Goal: Transaction & Acquisition: Purchase product/service

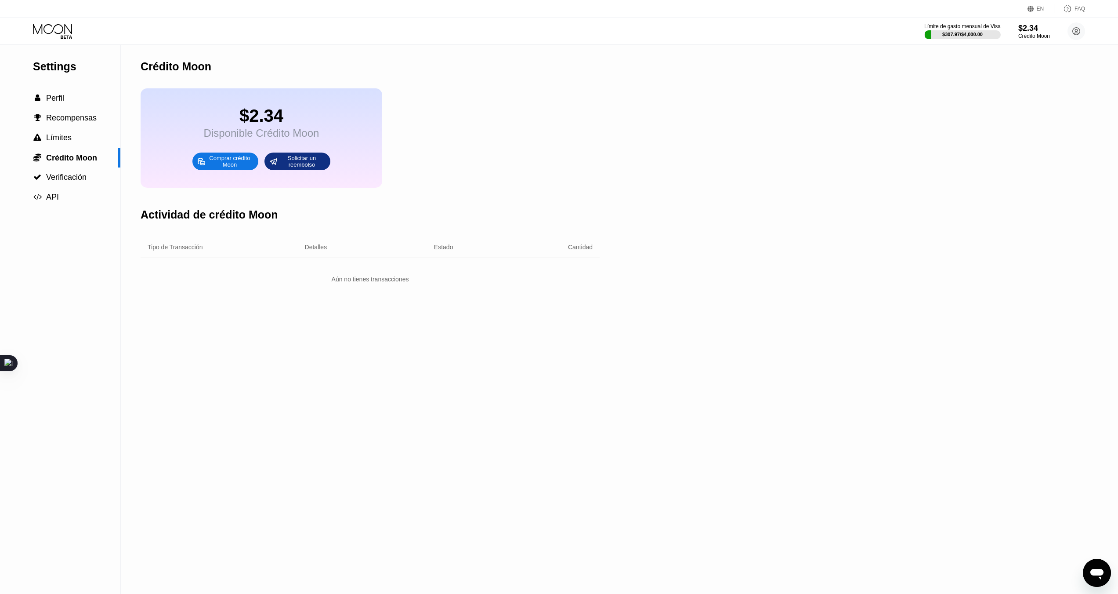
click at [220, 167] on div "Comprar crédito Moon" at bounding box center [230, 161] width 48 height 14
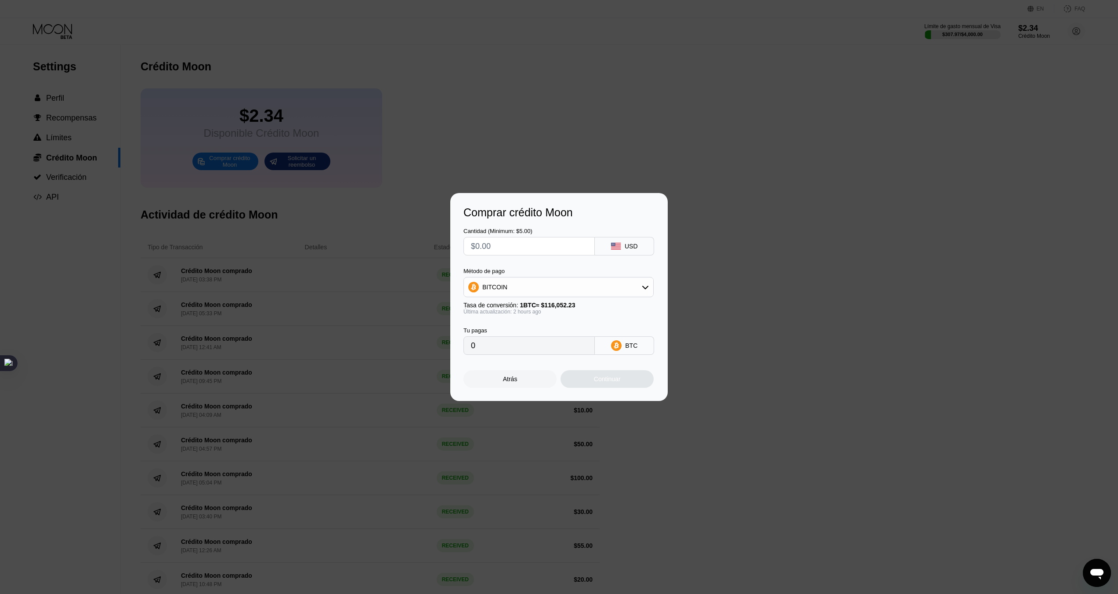
click at [518, 250] on input "text" at bounding box center [529, 246] width 116 height 18
type input "$9"
type input "0.00007759"
type input "0"
type input "$8"
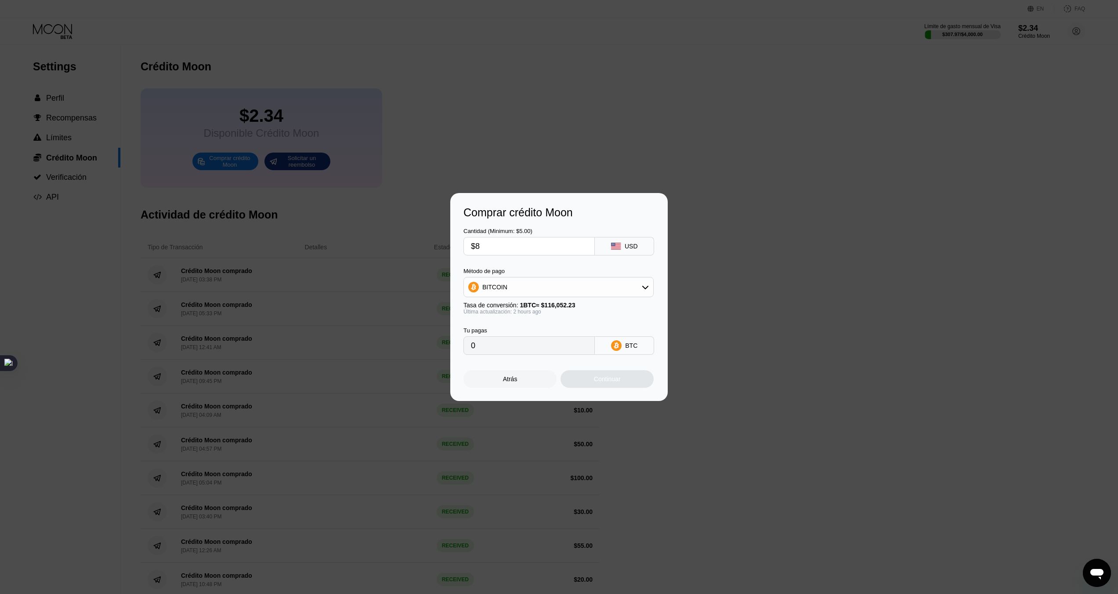
type input "0.00006897"
type input "$85"
type input "0.00073276"
type input "$850"
type input "0.00732758"
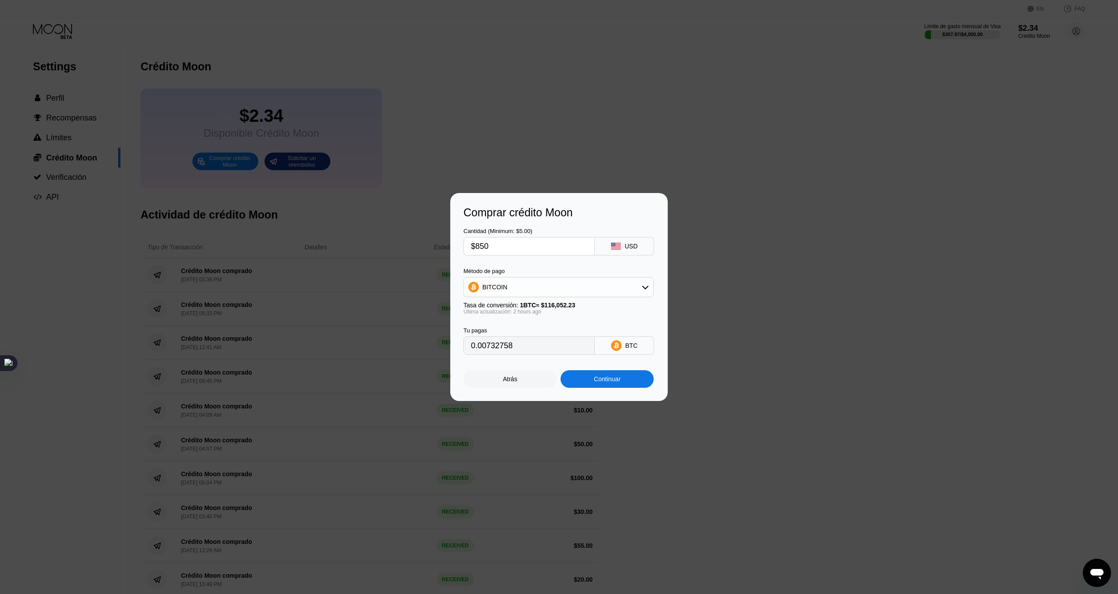
type input "$850"
click at [528, 293] on div "BITCOIN" at bounding box center [558, 287] width 189 height 18
click at [499, 327] on span "USDT on TRON" at bounding box center [507, 330] width 44 height 7
type input "858.59"
click at [499, 349] on input "858.59" at bounding box center [529, 346] width 116 height 18
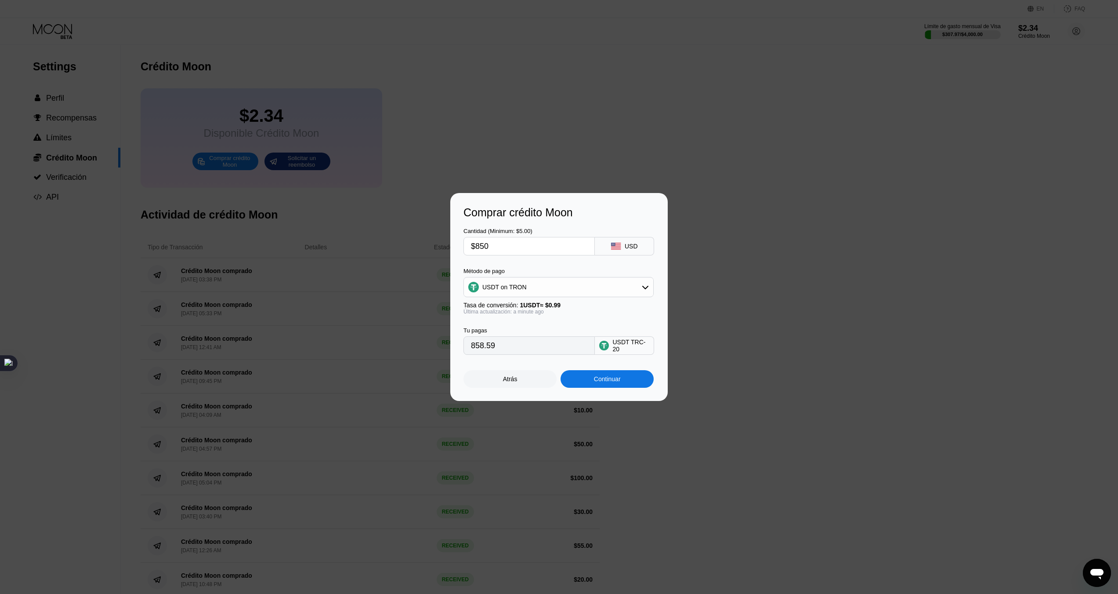
click at [507, 248] on input "$850" at bounding box center [529, 246] width 116 height 18
type input "$85"
type input "85.86"
type input "$8"
type input "8.08"
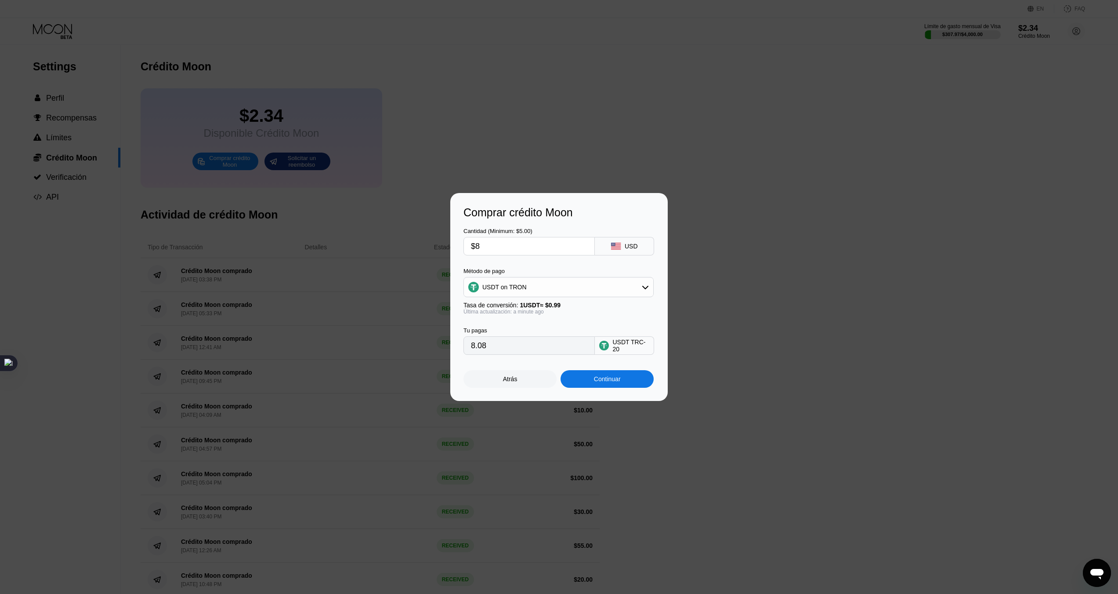
type input "$83"
type input "83.84"
type input "$830"
type input "838.38"
type input "$830"
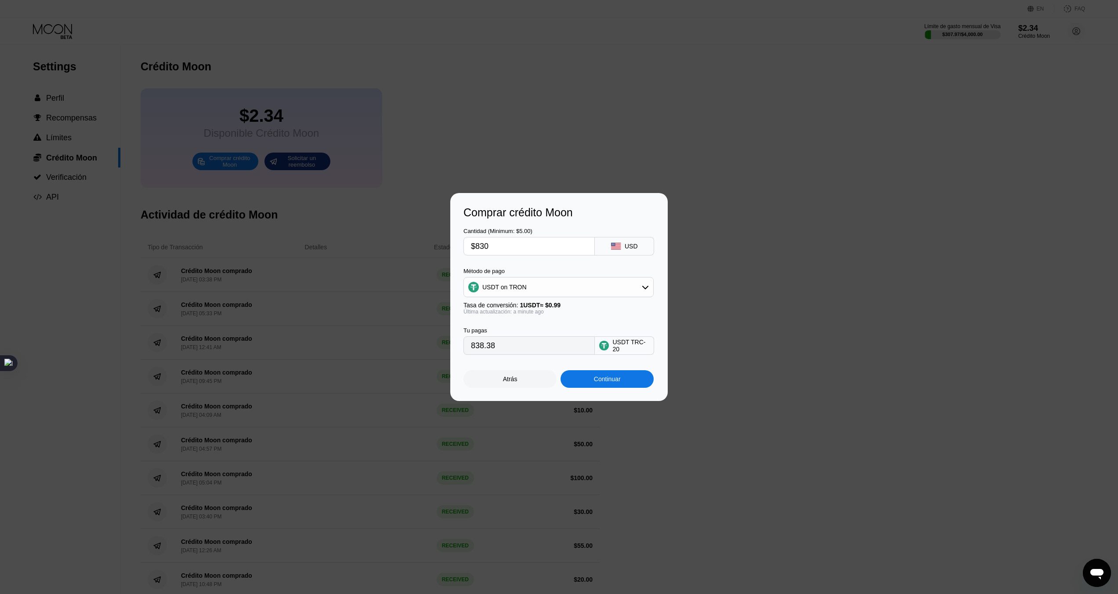
click at [617, 377] on div "Continuar" at bounding box center [607, 379] width 93 height 18
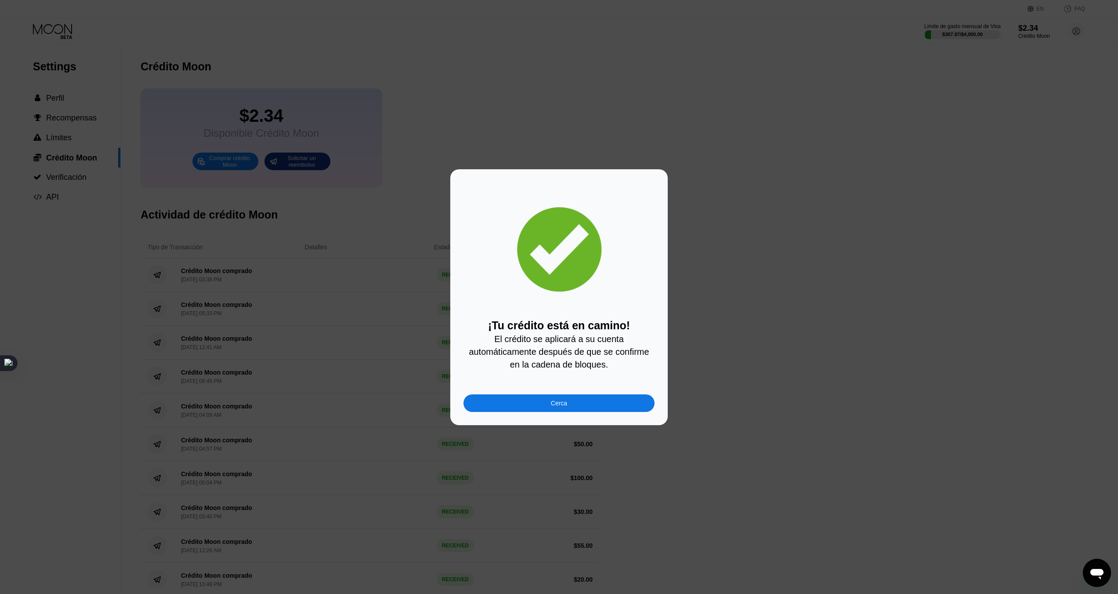
click at [593, 412] on div "Cerca" at bounding box center [558, 403] width 191 height 18
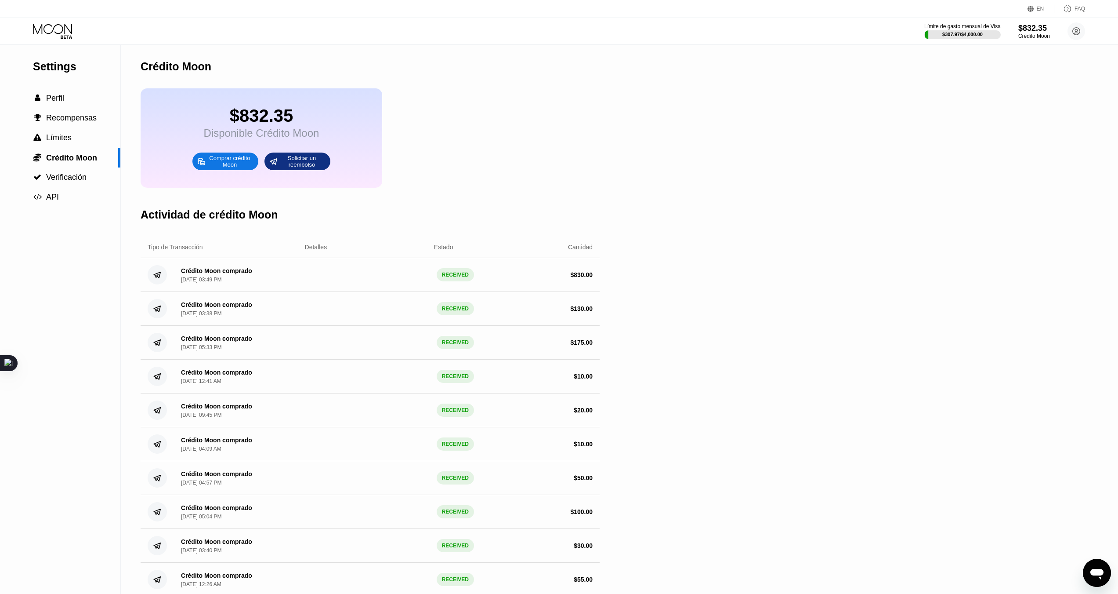
click at [67, 33] on icon at bounding box center [53, 31] width 41 height 15
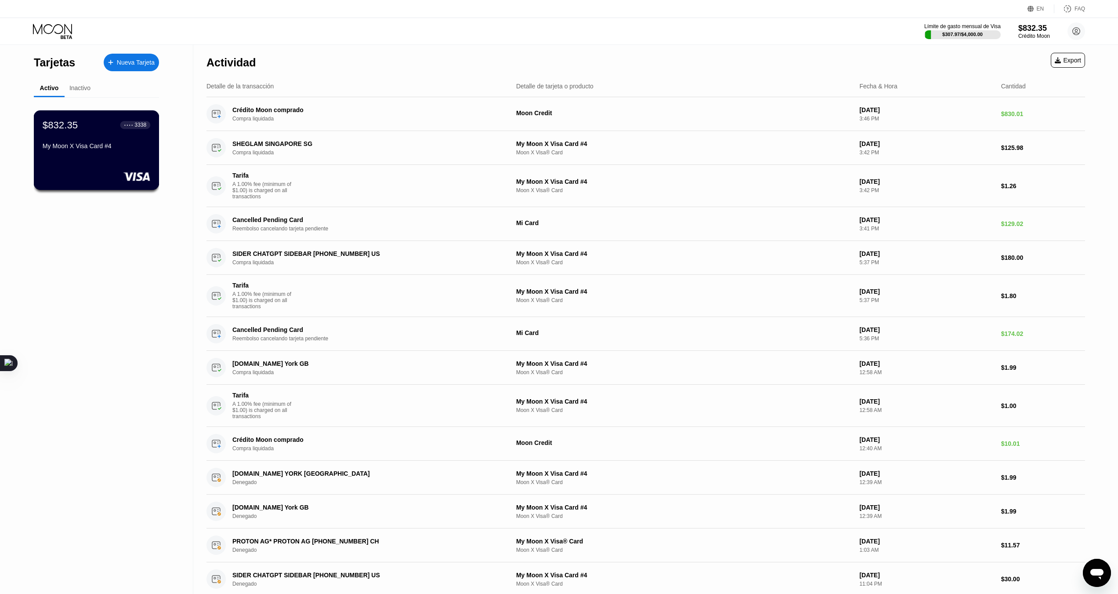
click at [66, 123] on div "$832.35" at bounding box center [60, 124] width 35 height 11
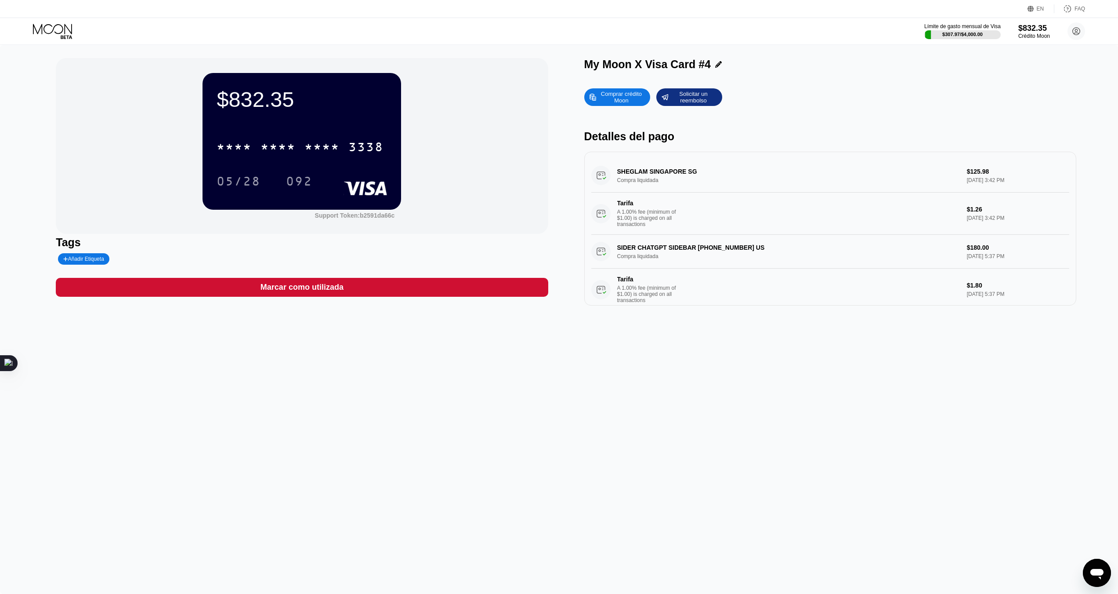
click at [291, 136] on div "* * * * * * * * * * * * 3338" at bounding box center [302, 144] width 170 height 30
click at [294, 142] on div "* * * * * * * * * * * * 3338" at bounding box center [299, 147] width 177 height 22
click at [310, 175] on div "092" at bounding box center [299, 181] width 40 height 22
click at [69, 33] on icon at bounding box center [53, 31] width 41 height 15
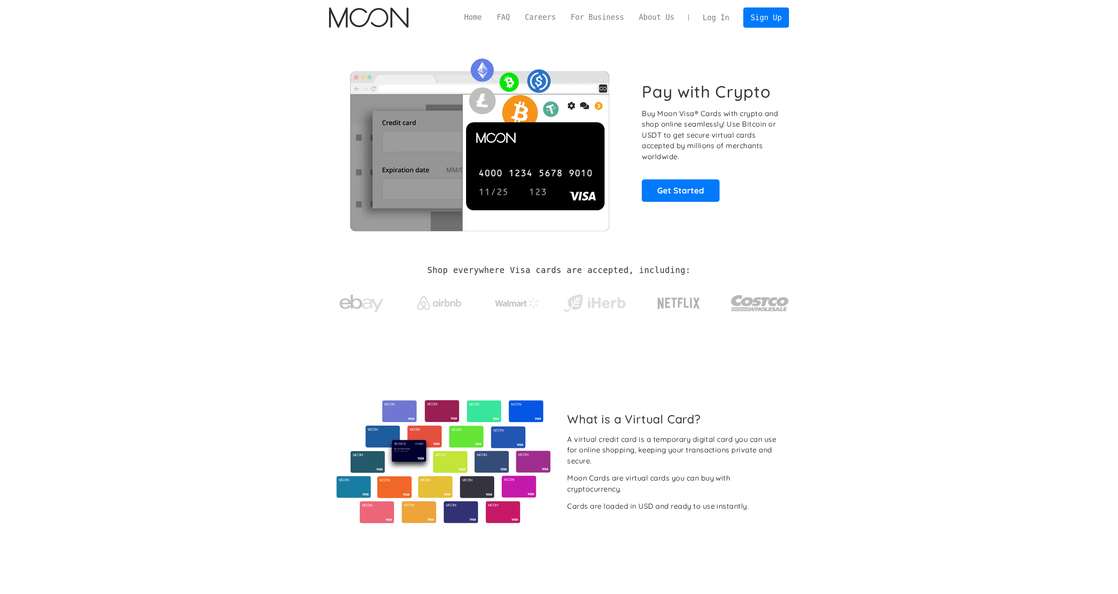
click at [709, 15] on link "Log In" at bounding box center [715, 17] width 41 height 19
